Goal: Task Accomplishment & Management: Complete application form

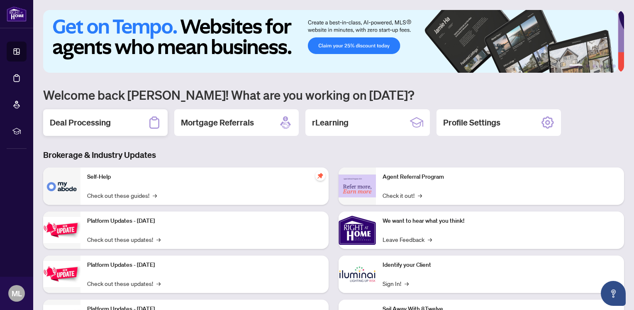
click at [94, 121] on h2 "Deal Processing" at bounding box center [80, 123] width 61 height 12
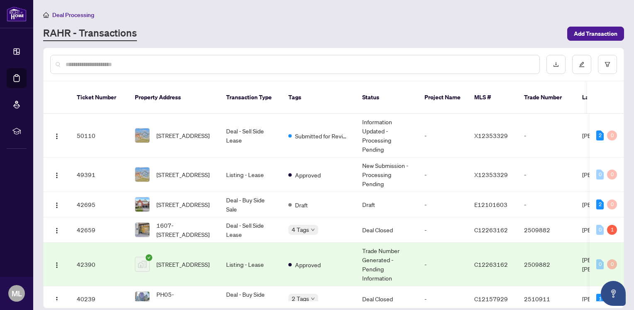
drag, startPoint x: 625, startPoint y: 114, endPoint x: 623, endPoint y: 132, distance: 17.9
click at [623, 132] on main "Deal Processing [PERSON_NAME] - Transactions Add Transaction Ticket Number Prop…" at bounding box center [333, 155] width 601 height 310
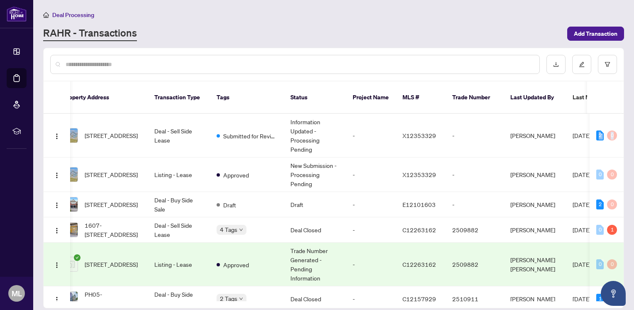
drag, startPoint x: 620, startPoint y: 127, endPoint x: 625, endPoint y: 129, distance: 5.4
click at [625, 129] on main "Deal Processing [PERSON_NAME] - Transactions Add Transaction Ticket Number Prop…" at bounding box center [333, 155] width 601 height 310
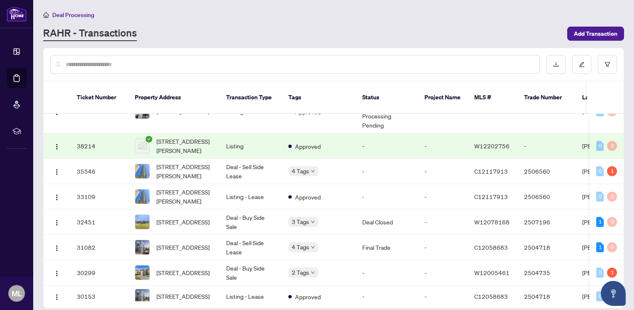
scroll to position [269, 0]
click at [376, 212] on td "Deal Closed" at bounding box center [387, 221] width 62 height 25
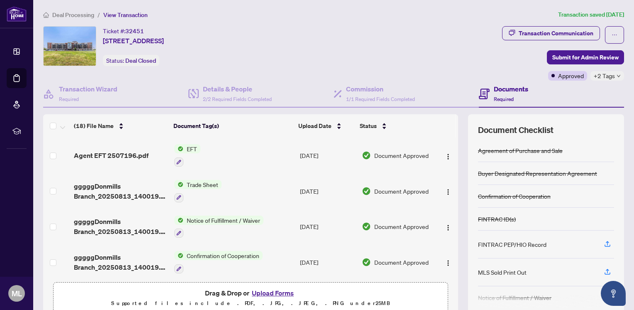
click at [186, 145] on span "EFT" at bounding box center [192, 148] width 17 height 9
click at [201, 189] on span "EFT" at bounding box center [184, 188] width 91 height 9
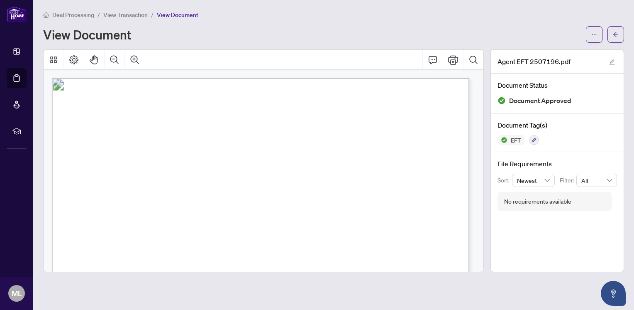
drag, startPoint x: 430, startPoint y: 186, endPoint x: 413, endPoint y: 186, distance: 17.0
click at [413, 78] on p "Right at Home Realty PAID BY E.F.T. [DATE] Fourteen Thousand One Hundred Ten an…" at bounding box center [395, 78] width 686 height 0
drag, startPoint x: 243, startPoint y: 131, endPoint x: 260, endPoint y: 130, distance: 16.2
click at [260, 130] on span "12,937.50" at bounding box center [253, 130] width 22 height 5
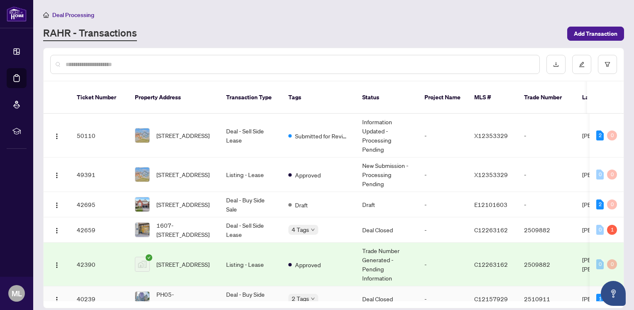
click at [336, 286] on td "2 Tags" at bounding box center [319, 298] width 74 height 25
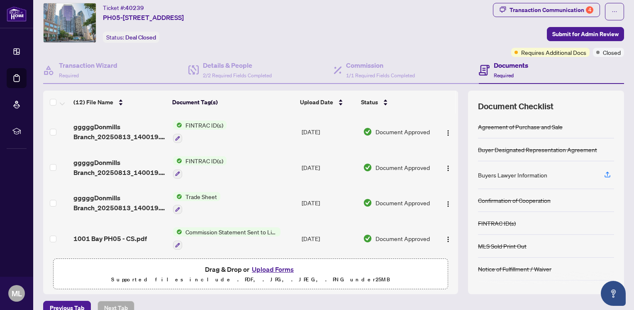
scroll to position [37, 0]
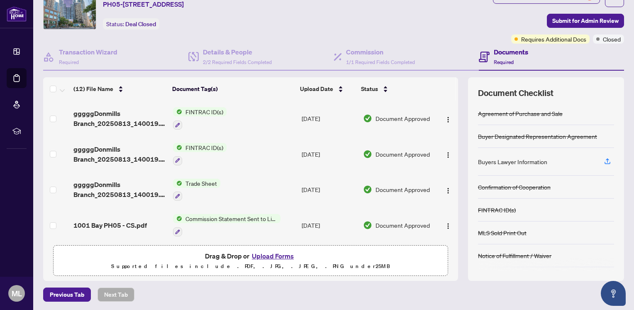
click at [226, 39] on div "Ticket #: 40239 PH05-[STREET_ADDRESS] Status: Deal Closed" at bounding box center [267, 17] width 450 height 54
click at [222, 47] on h4 "Details & People" at bounding box center [237, 52] width 69 height 10
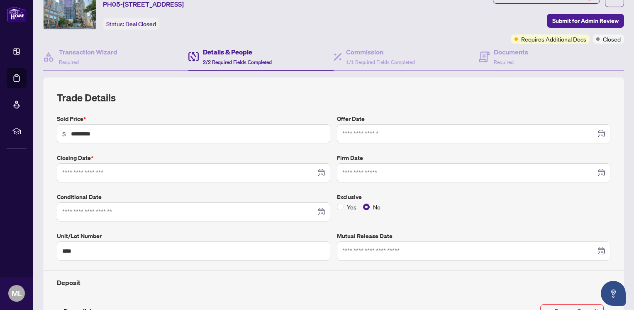
type input "**********"
click at [224, 47] on h4 "Details & People" at bounding box center [237, 52] width 69 height 10
click at [221, 56] on div "Details & People 2/2 Required Fields Completed" at bounding box center [237, 57] width 69 height 20
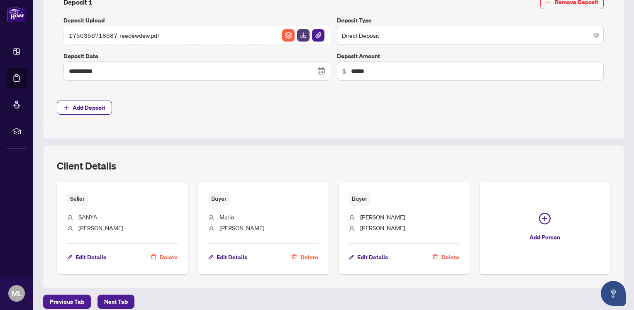
scroll to position [350, 0]
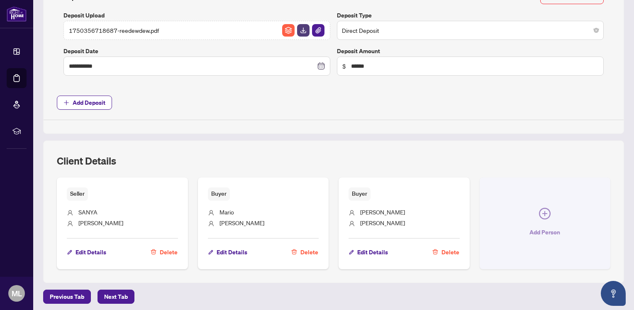
click at [539, 210] on icon "plus-circle" at bounding box center [545, 214] width 12 height 12
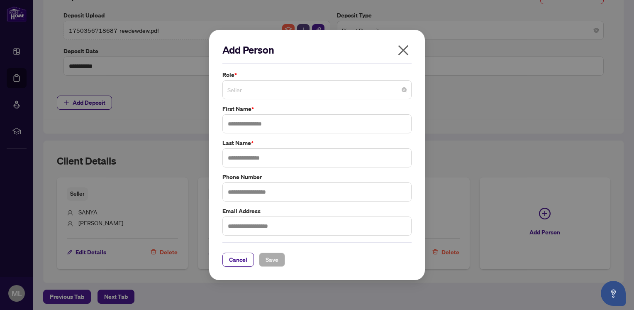
click at [321, 84] on span "Seller" at bounding box center [317, 90] width 179 height 16
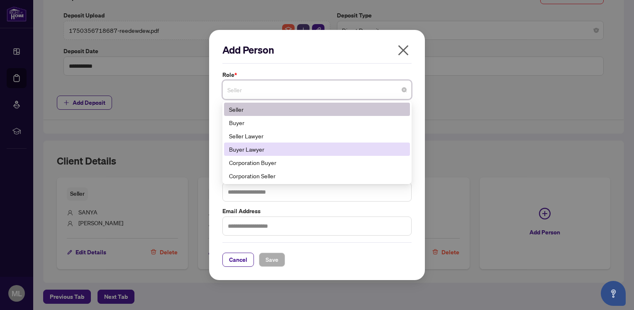
click at [259, 147] on div "Buyer Lawyer" at bounding box center [317, 149] width 176 height 9
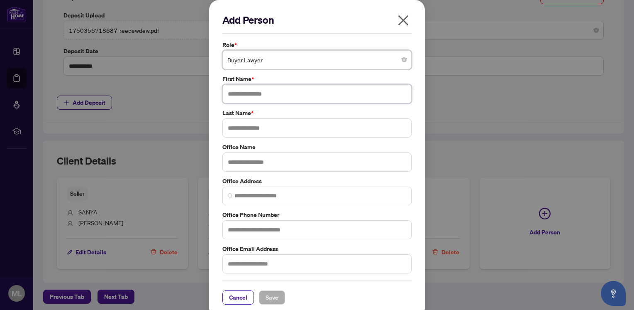
click at [261, 92] on input "text" at bounding box center [317, 93] width 189 height 19
type input "**********"
click at [270, 160] on input "text" at bounding box center [317, 161] width 189 height 19
paste input "**********"
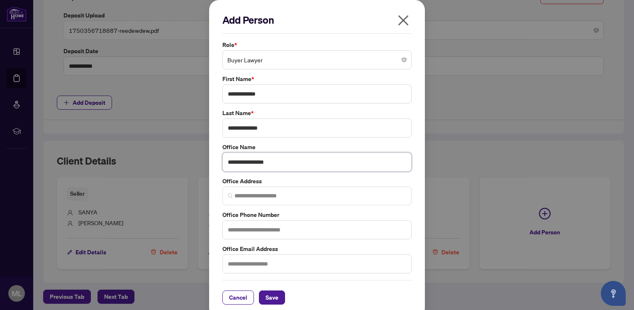
click at [229, 160] on input "**********" at bounding box center [317, 161] width 189 height 19
type input "**********"
click at [267, 291] on span "Save" at bounding box center [272, 297] width 13 height 13
